Goal: Transaction & Acquisition: Purchase product/service

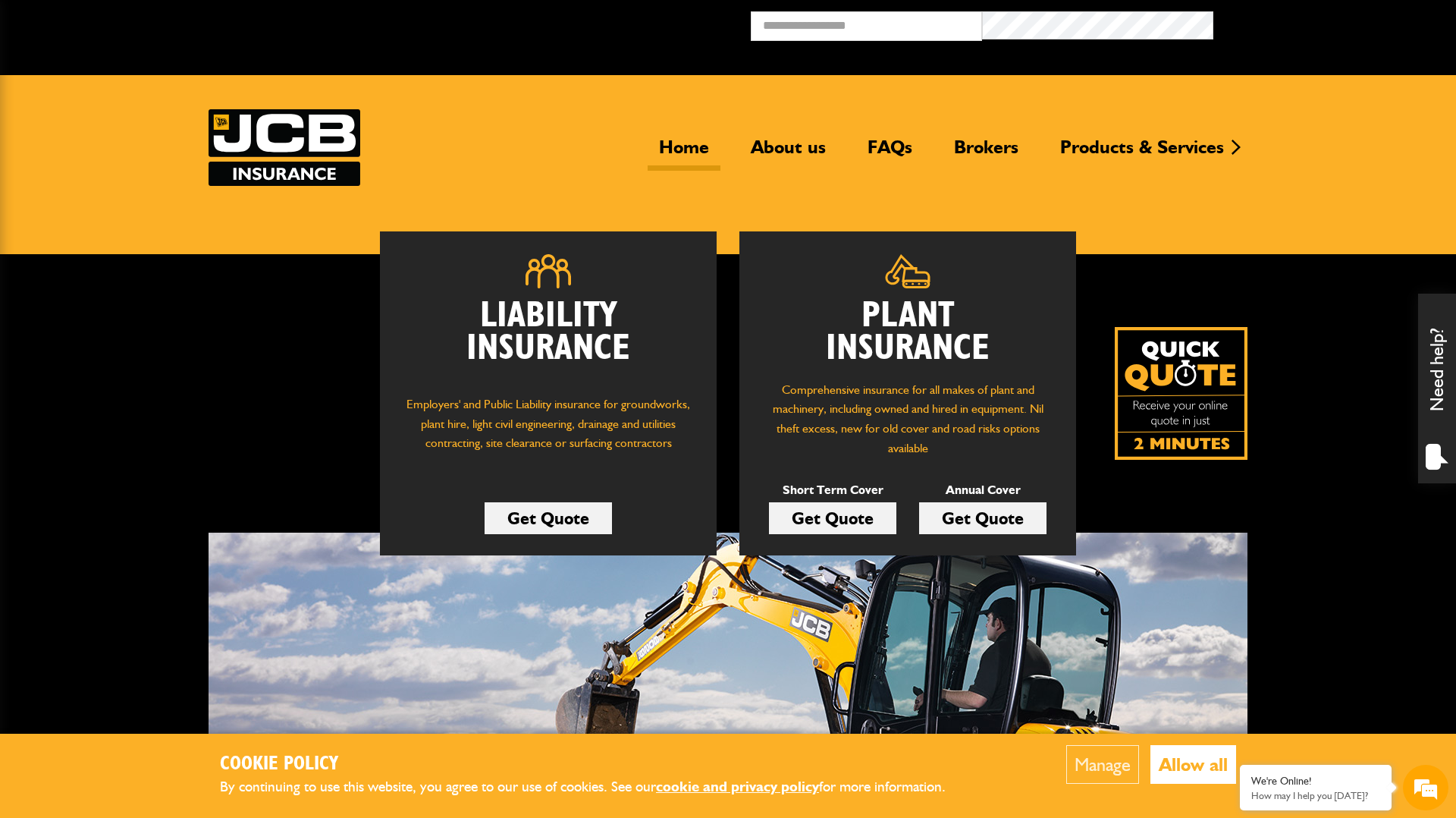
click at [841, 502] on link "Get Quote" at bounding box center [832, 518] width 127 height 32
